Goal: Register for event/course

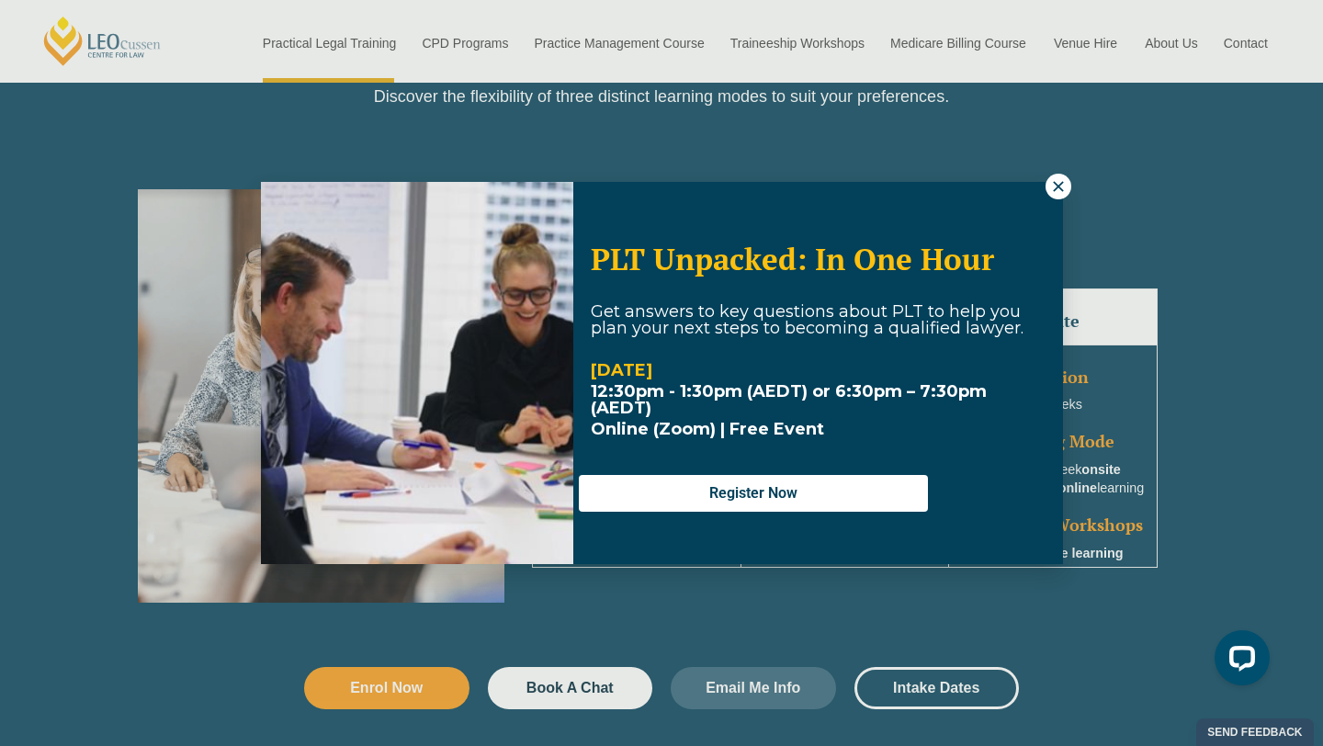
click at [1065, 186] on icon at bounding box center [1058, 186] width 17 height 17
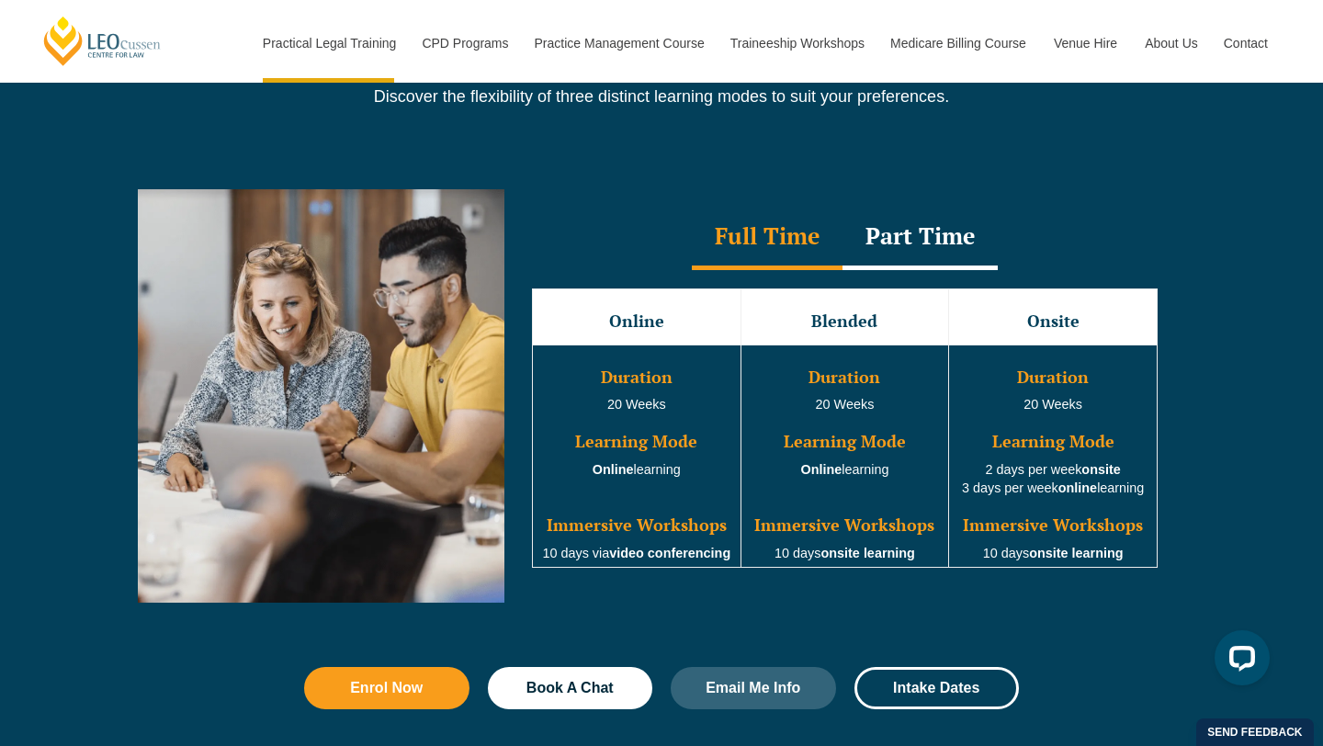
click at [899, 261] on div "Part Time" at bounding box center [920, 238] width 155 height 64
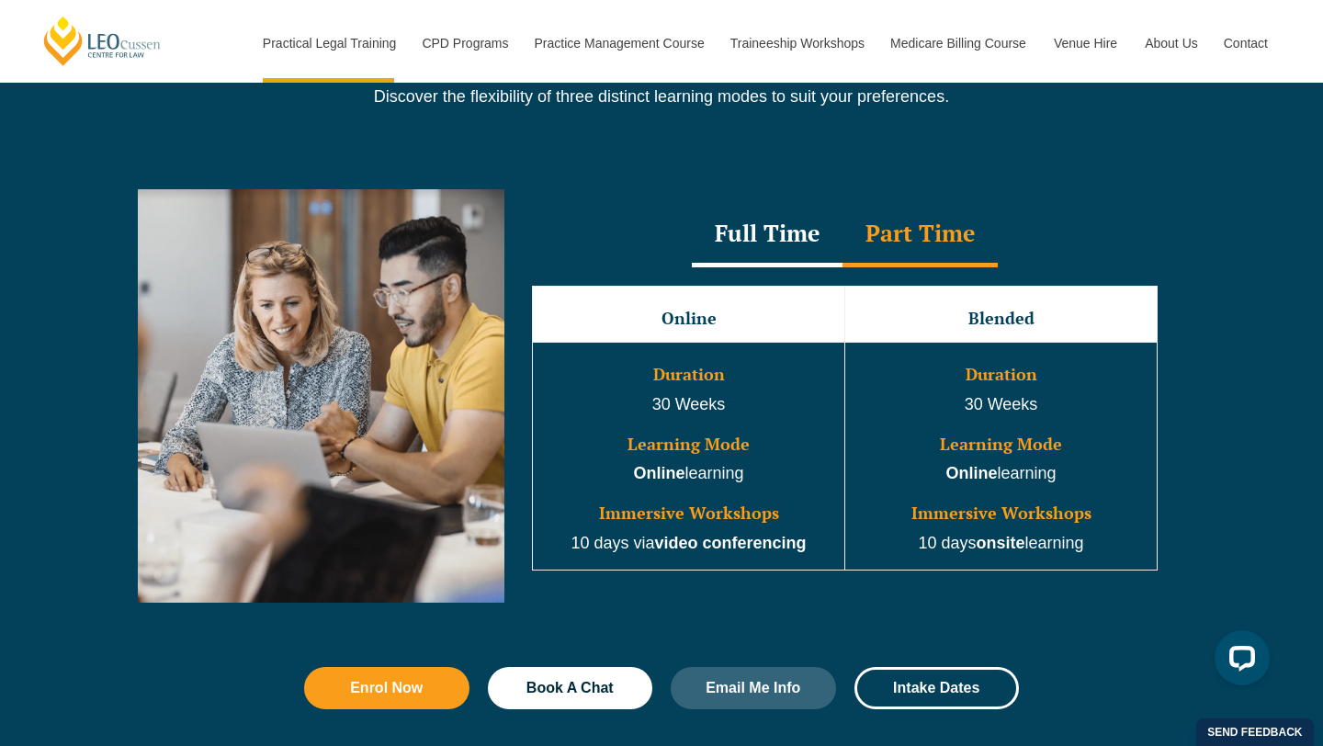
click at [770, 278] on div "Online Blended Duration 30 Weeks Learning Mode Online learning Immersive Worksh…" at bounding box center [845, 427] width 663 height 321
click at [770, 259] on div "Full Time" at bounding box center [767, 235] width 151 height 64
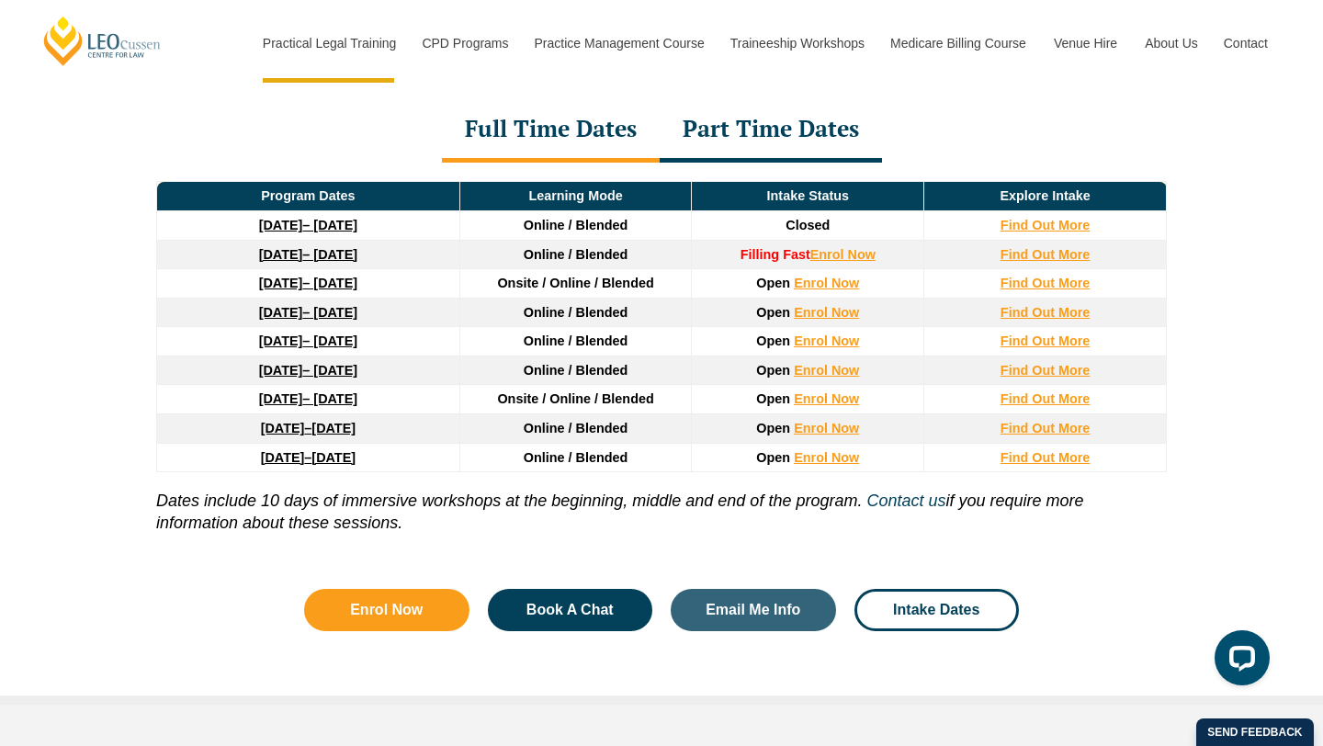
scroll to position [2522, 0]
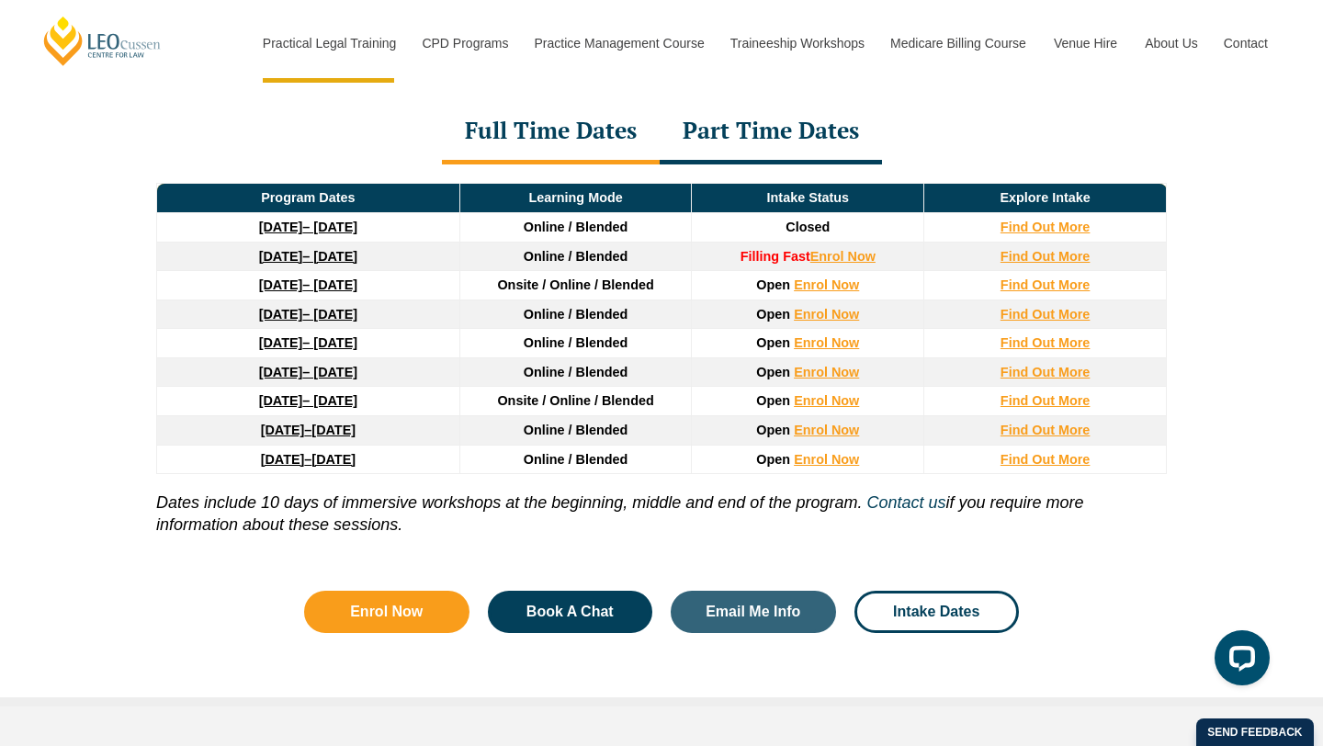
click at [732, 141] on div "Part Time Dates" at bounding box center [771, 132] width 222 height 64
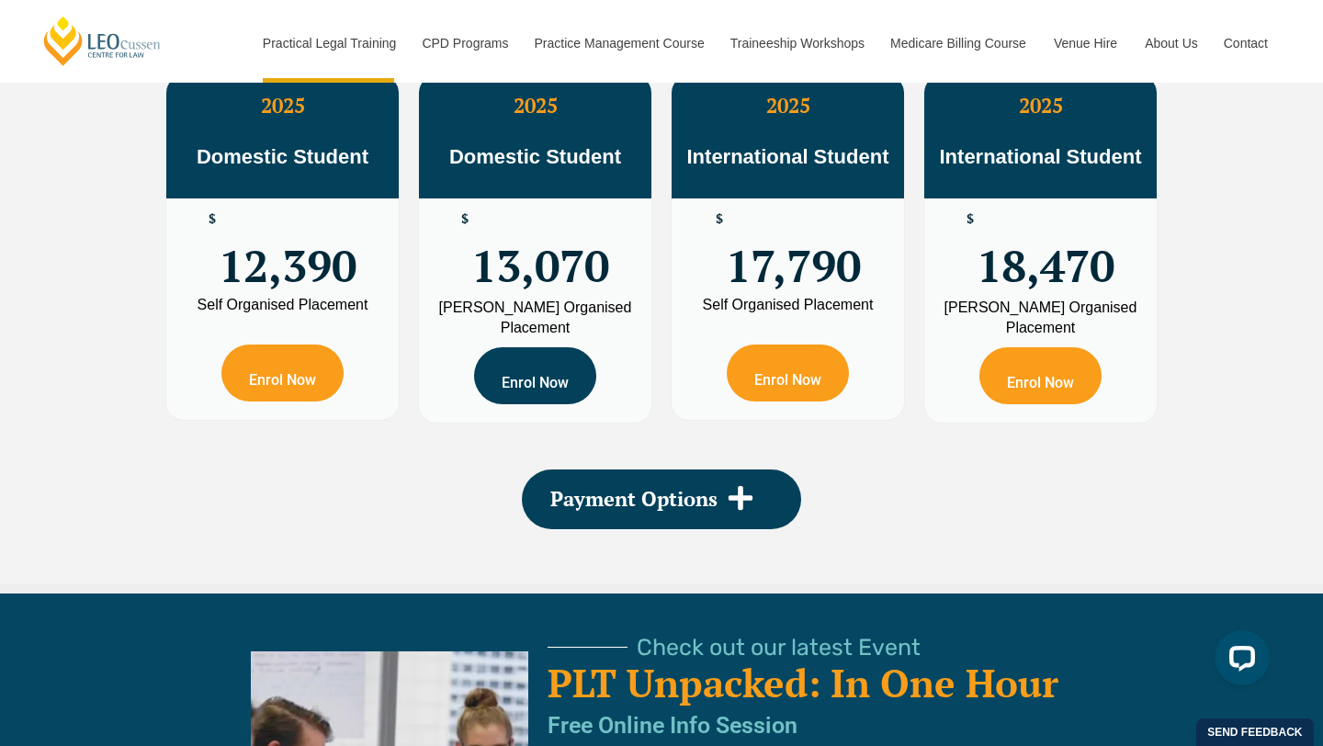
scroll to position [3335, 0]
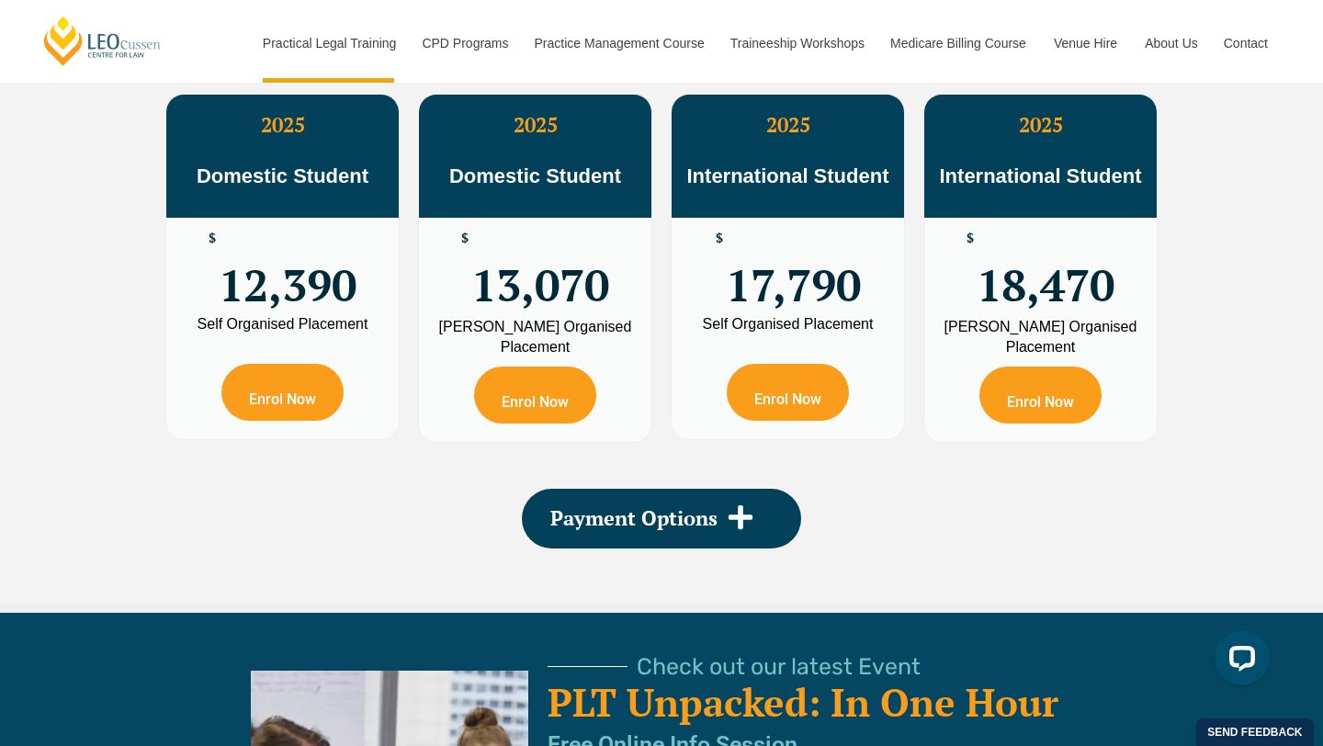
click at [527, 137] on h3 "2025" at bounding box center [535, 125] width 232 height 24
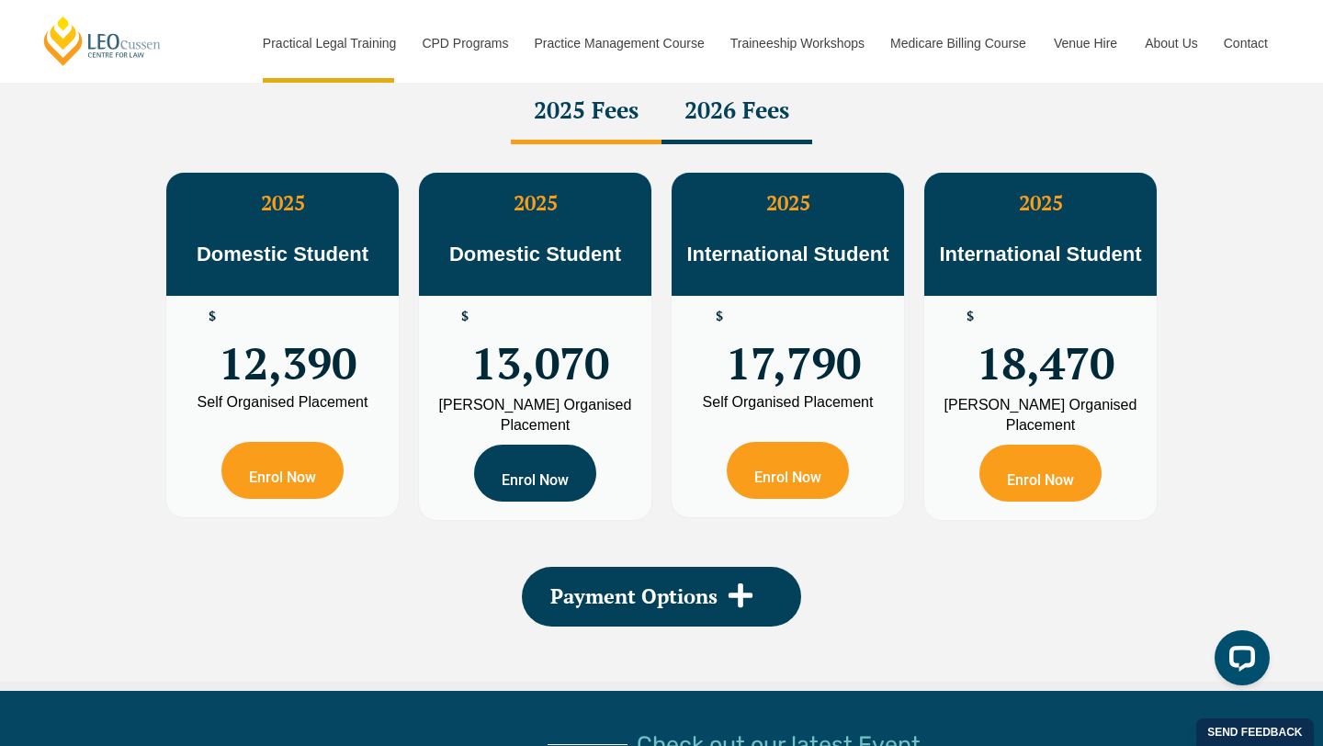
click at [551, 489] on link "Enrol Now" at bounding box center [535, 473] width 122 height 57
